Goal: Task Accomplishment & Management: Manage account settings

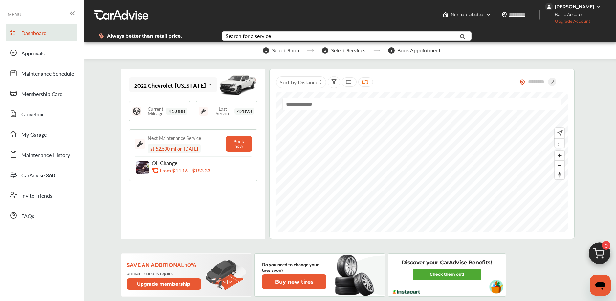
click at [584, 6] on div "[PERSON_NAME]" at bounding box center [574, 7] width 40 height 6
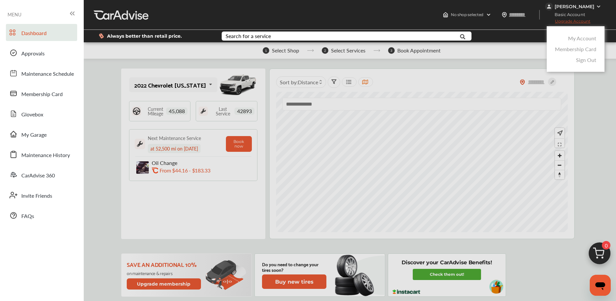
click at [575, 39] on link "My Account" at bounding box center [582, 38] width 28 height 8
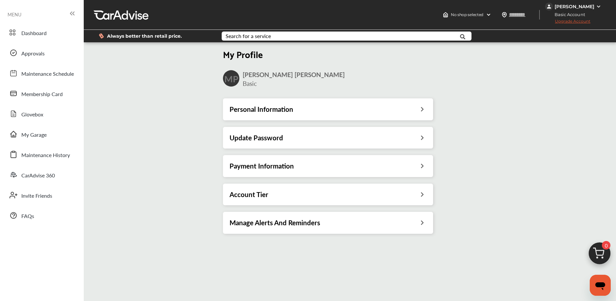
click at [345, 161] on div "Payment Information" at bounding box center [328, 166] width 210 height 22
click at [368, 167] on div "Payment Information" at bounding box center [327, 166] width 197 height 9
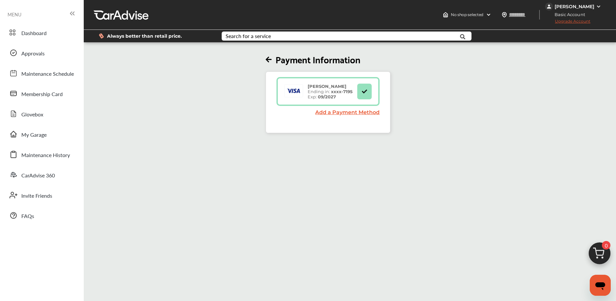
click at [335, 110] on link "Add a Payment Method" at bounding box center [347, 112] width 64 height 6
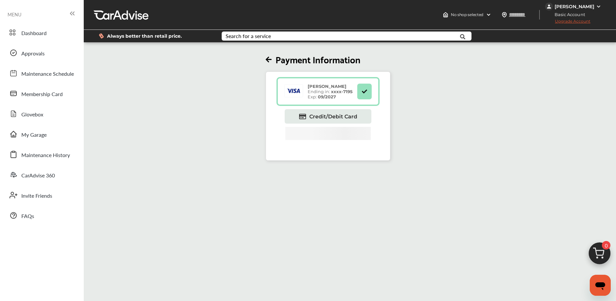
click at [430, 115] on div "Payment Information [PERSON_NAME] Ending in: xxxx- 7195 Exp: 09/2027 Credit/Deb…" at bounding box center [328, 102] width 493 height 117
click at [348, 117] on span "Credit/Debit Card" at bounding box center [333, 117] width 48 height 6
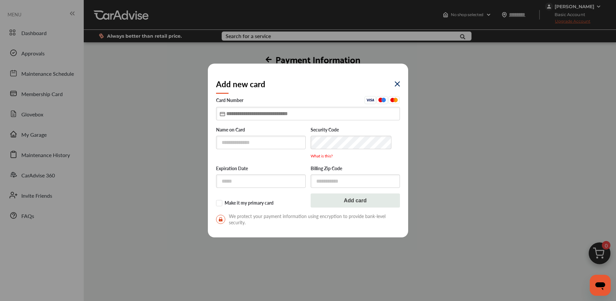
click at [255, 116] on input "text" at bounding box center [308, 113] width 184 height 13
click at [254, 142] on input "text" at bounding box center [261, 142] width 90 height 13
type input "**********"
click at [271, 117] on input "text" at bounding box center [308, 113] width 184 height 13
type input "**********"
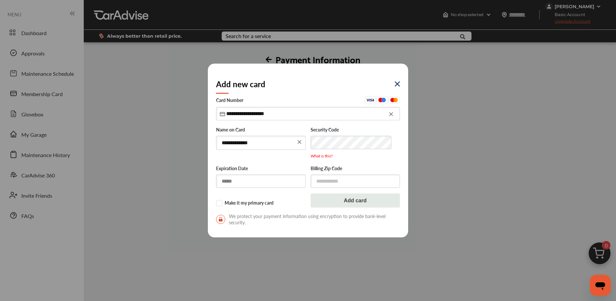
click at [246, 180] on input "text" at bounding box center [261, 181] width 90 height 13
type input "*****"
click at [322, 179] on input "text" at bounding box center [356, 181] width 90 height 13
drag, startPoint x: 327, startPoint y: 177, endPoint x: 331, endPoint y: 179, distance: 4.2
click at [328, 177] on input "text" at bounding box center [356, 181] width 90 height 13
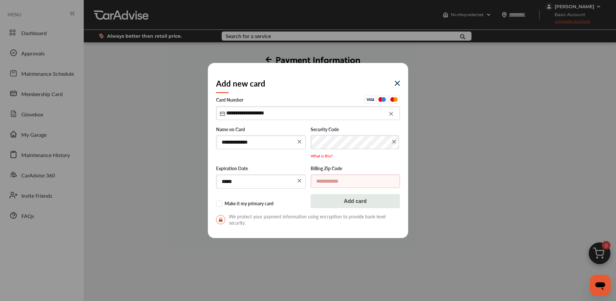
click at [323, 182] on input "text" at bounding box center [356, 181] width 90 height 13
